Goal: Information Seeking & Learning: Check status

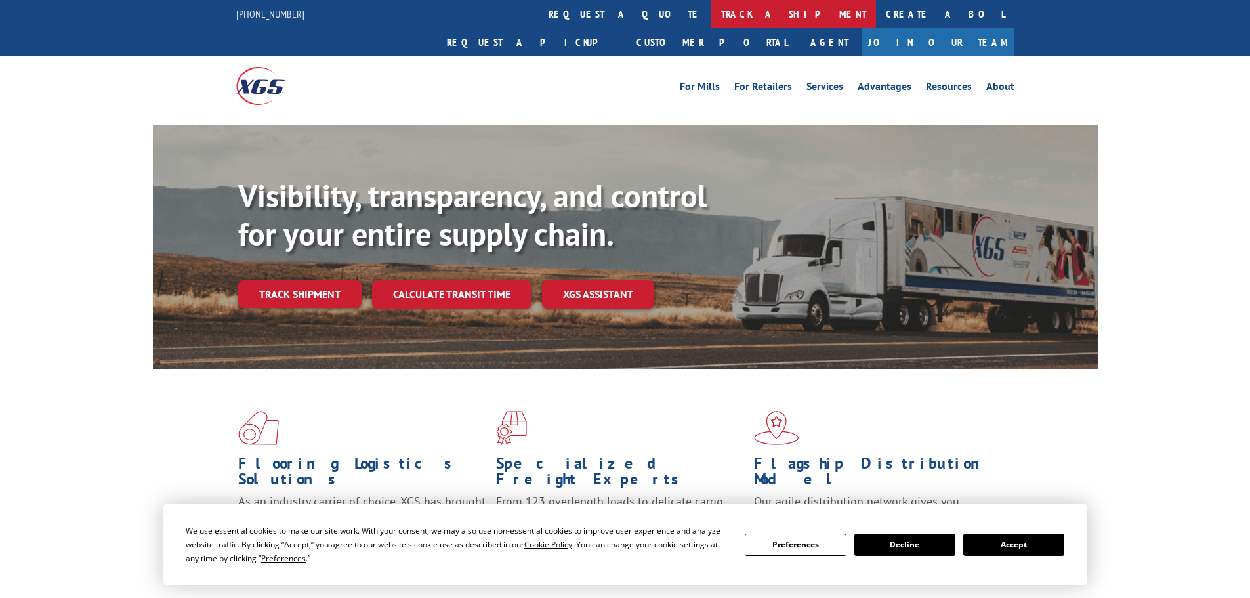
click at [711, 15] on link "track a shipment" at bounding box center [793, 14] width 165 height 28
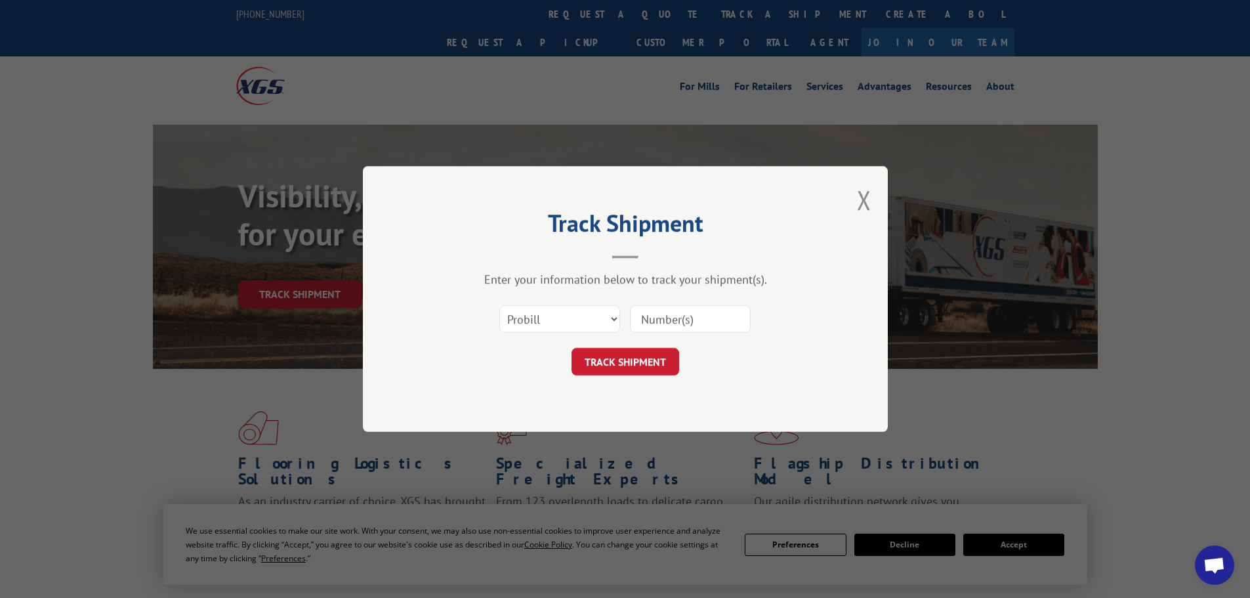
click at [727, 323] on input at bounding box center [690, 319] width 121 height 28
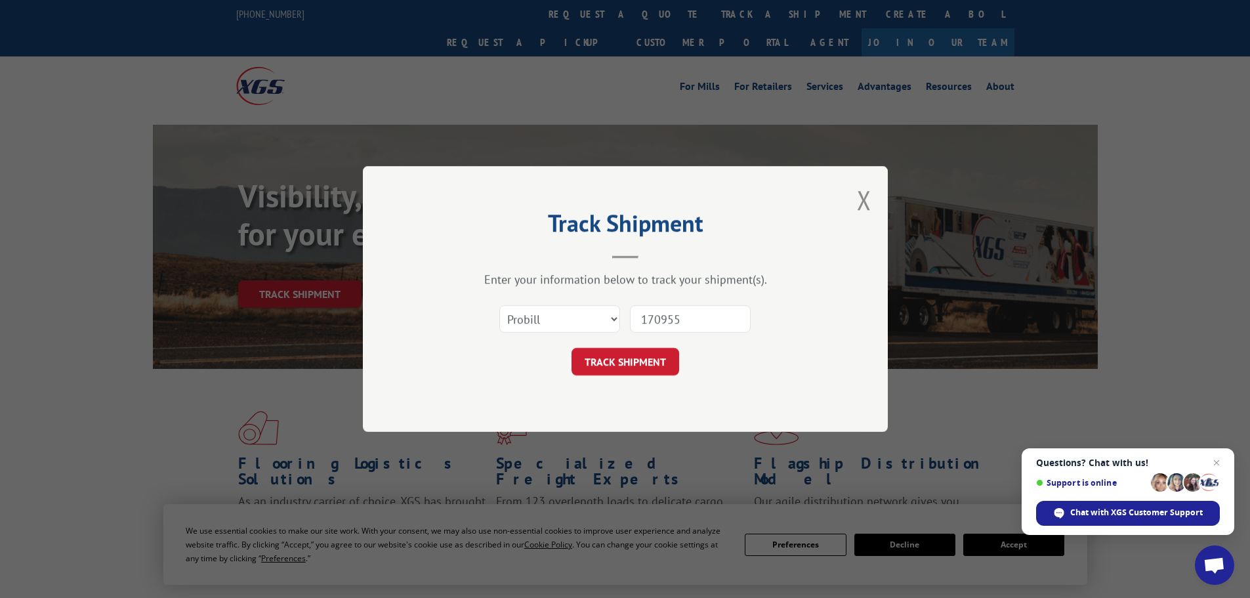
type input "1709556"
click button "TRACK SHIPMENT" at bounding box center [626, 362] width 108 height 28
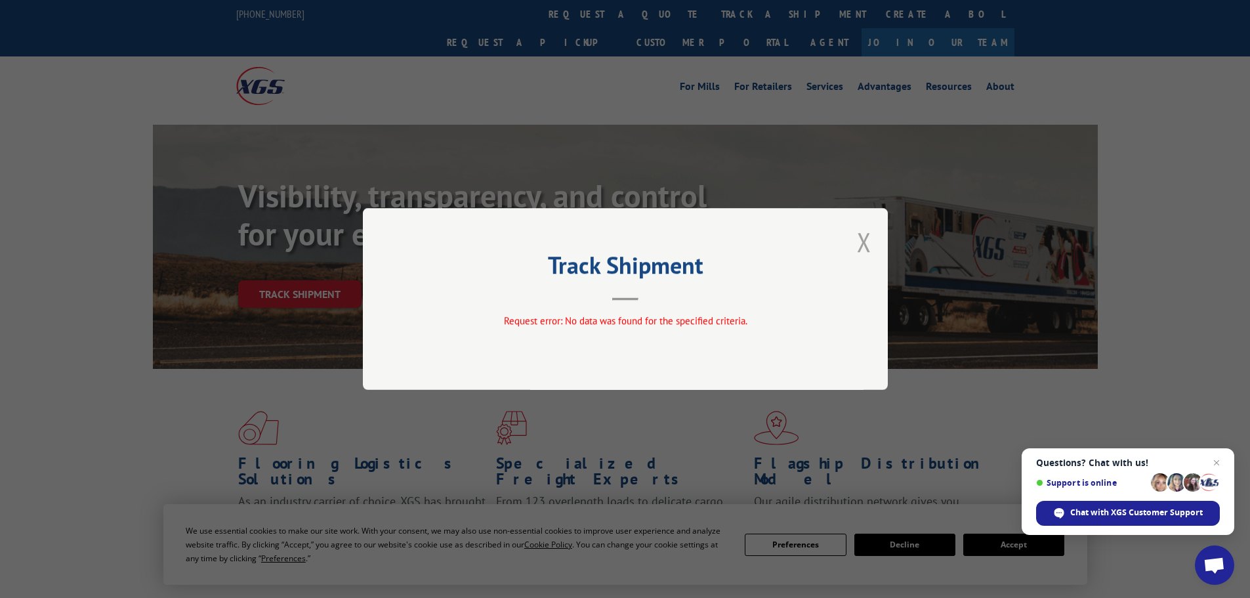
click at [862, 234] on button "Close modal" at bounding box center [864, 241] width 14 height 35
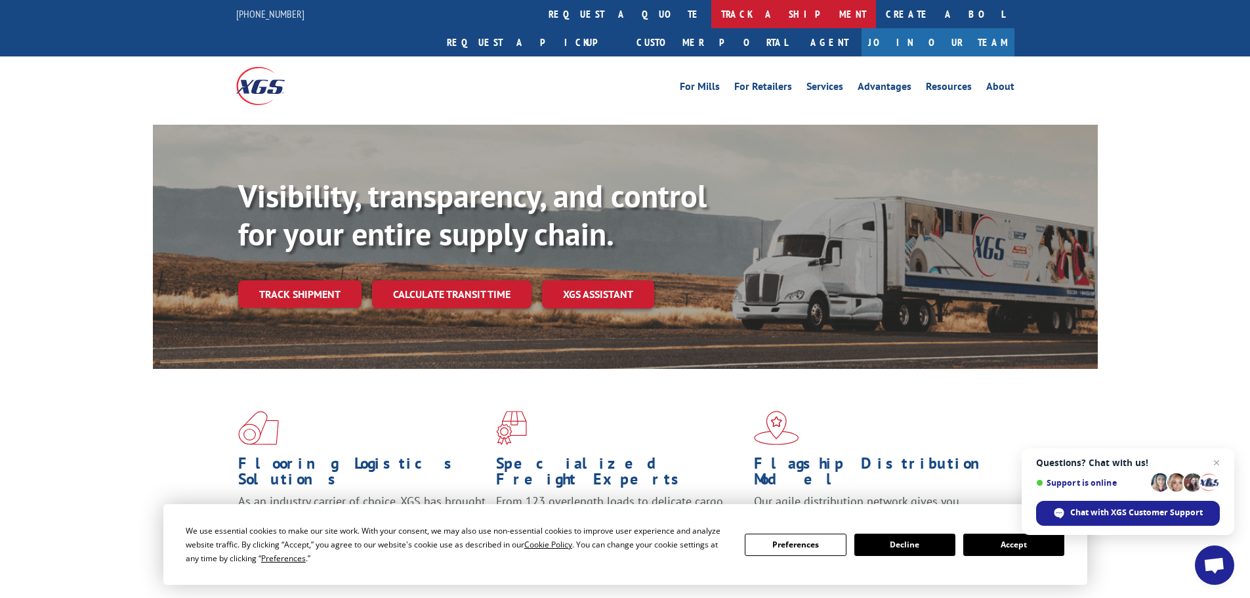
click at [711, 12] on link "track a shipment" at bounding box center [793, 14] width 165 height 28
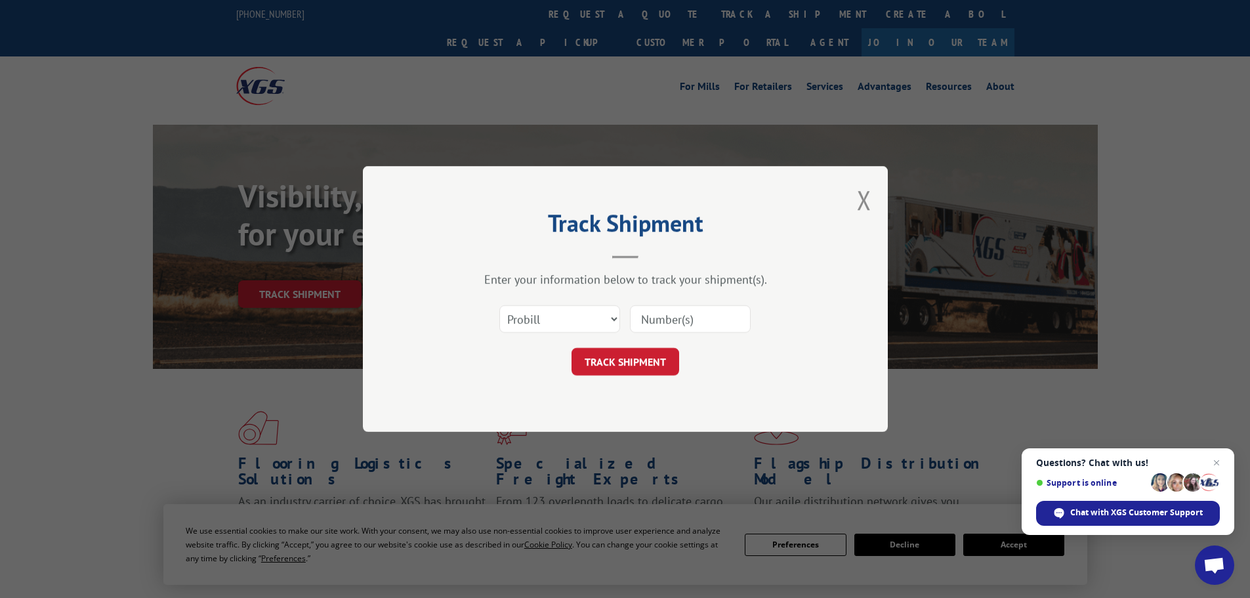
click at [674, 332] on input at bounding box center [690, 319] width 121 height 28
type input "17095556"
click button "TRACK SHIPMENT" at bounding box center [626, 362] width 108 height 28
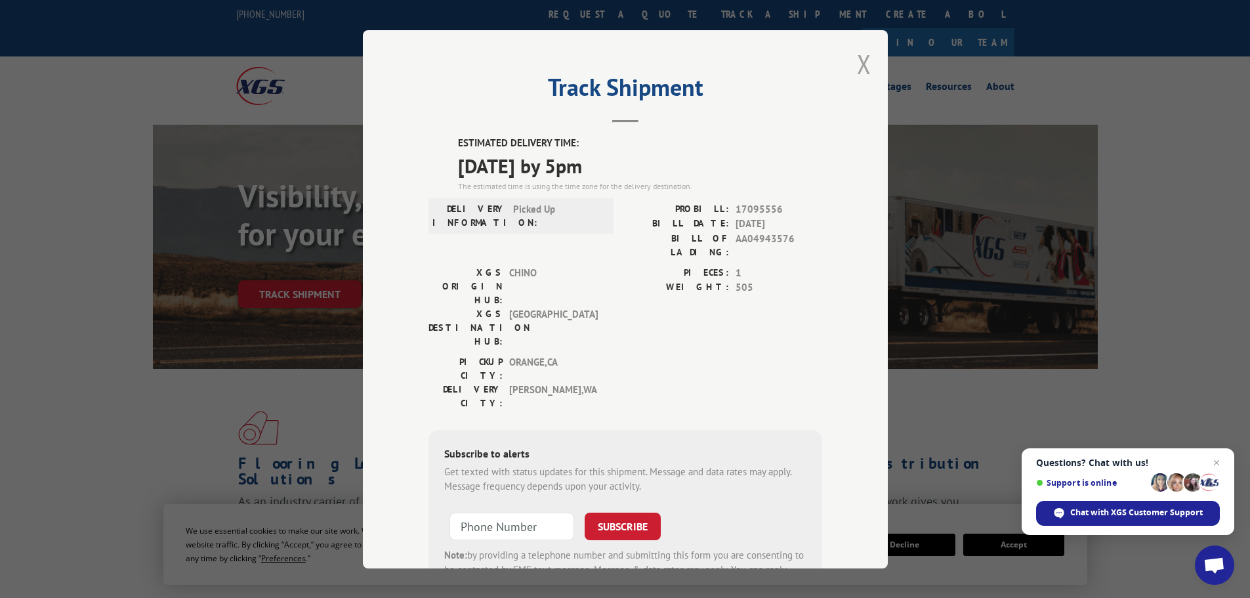
click at [860, 62] on button "Close modal" at bounding box center [864, 64] width 14 height 35
